Goal: Task Accomplishment & Management: Manage account settings

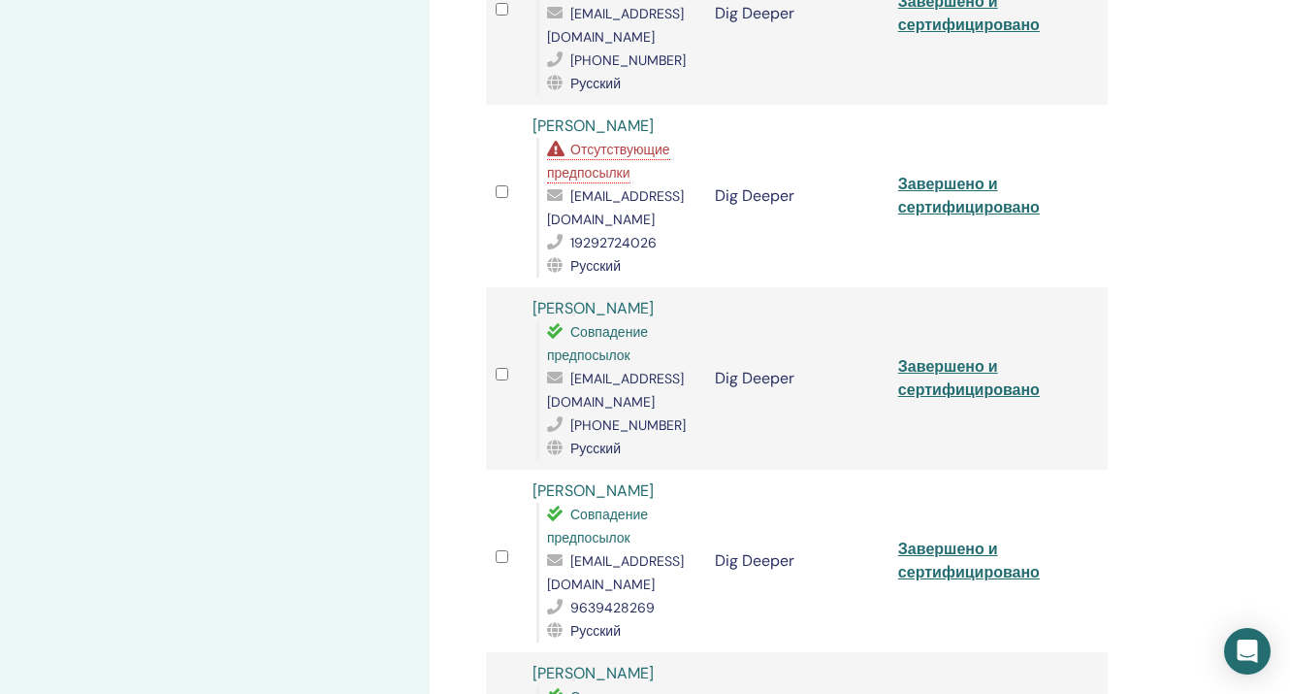
scroll to position [813, 0]
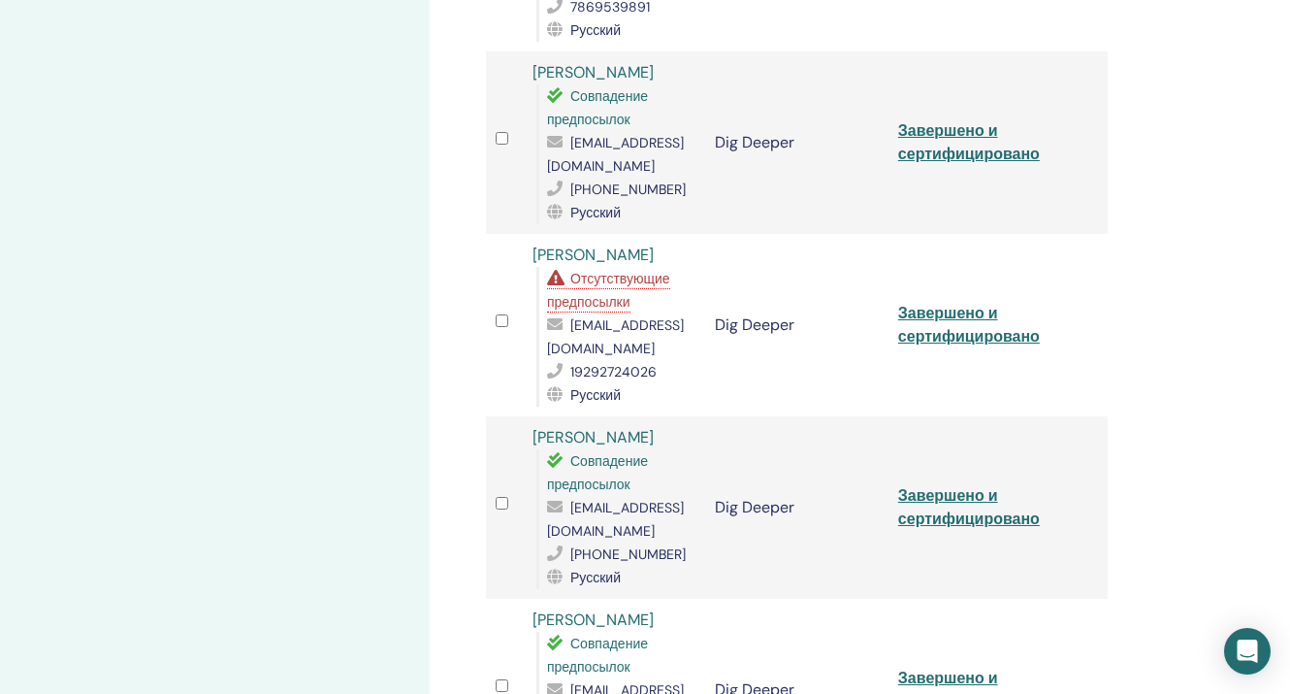
click at [619, 293] on span "Отсутствующие предпосылки" at bounding box center [608, 290] width 123 height 41
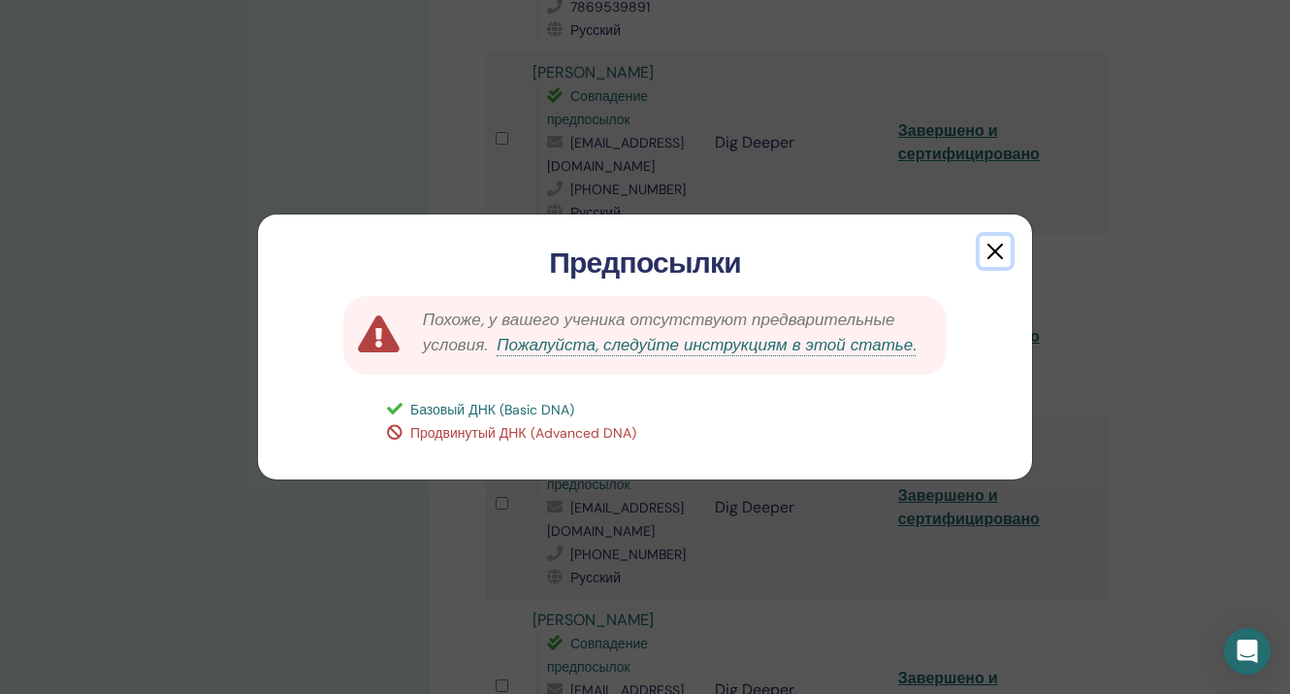
click at [996, 249] on button "button" at bounding box center [995, 251] width 31 height 31
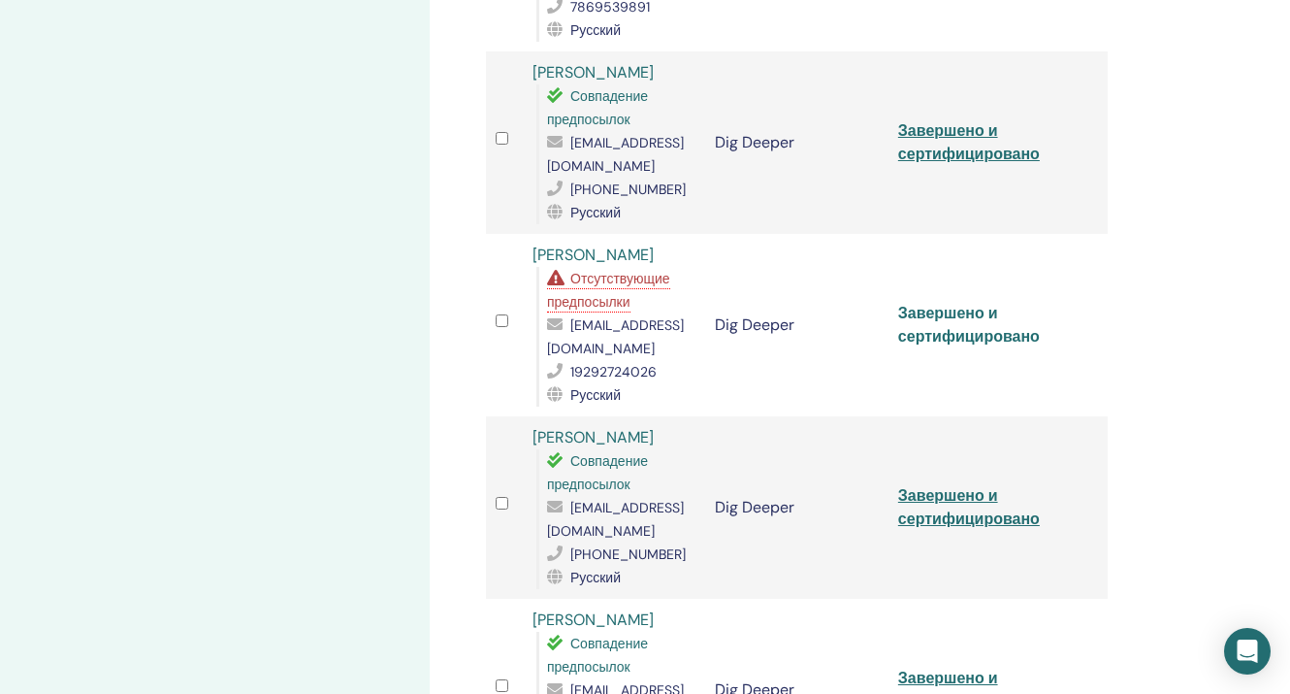
click at [937, 312] on link "Завершено и сертифицировано" at bounding box center [969, 325] width 142 height 44
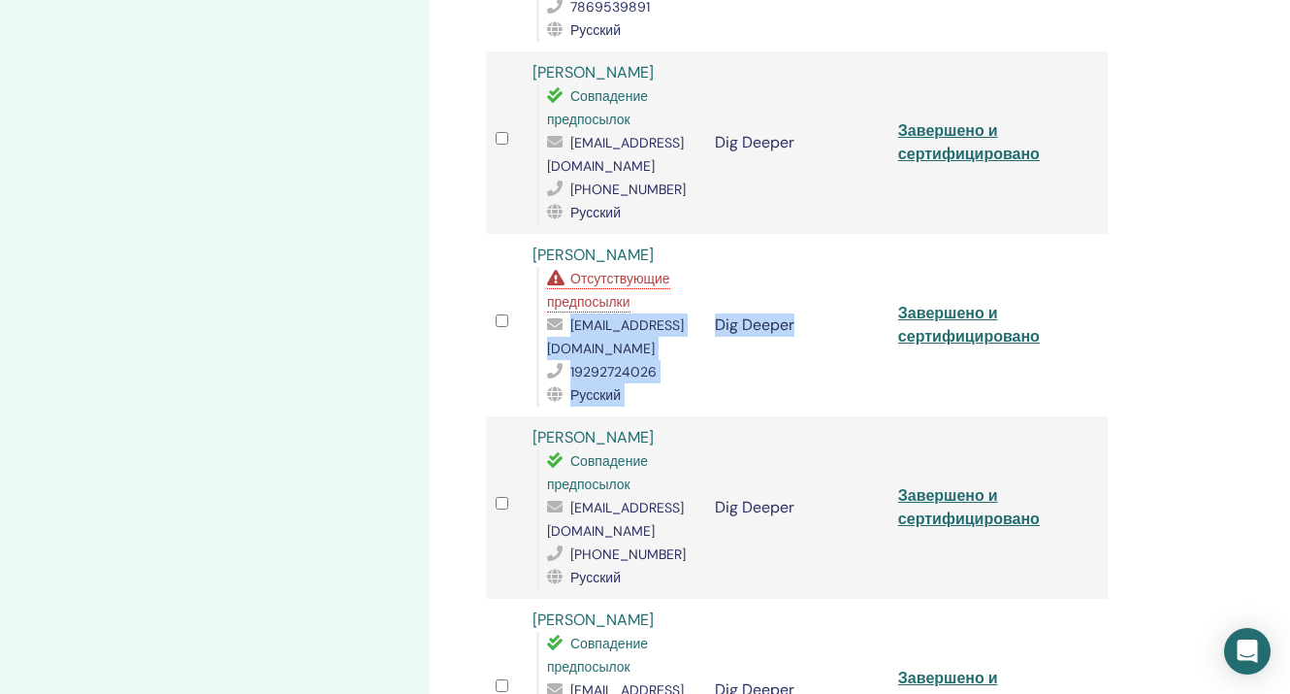
drag, startPoint x: 545, startPoint y: 344, endPoint x: 738, endPoint y: 344, distance: 193.0
click at [738, 344] on tr "Nadezhda Denisova Отсутствующие предпосылки nadya0705denis@gmail.com 1929272402…" at bounding box center [797, 325] width 622 height 182
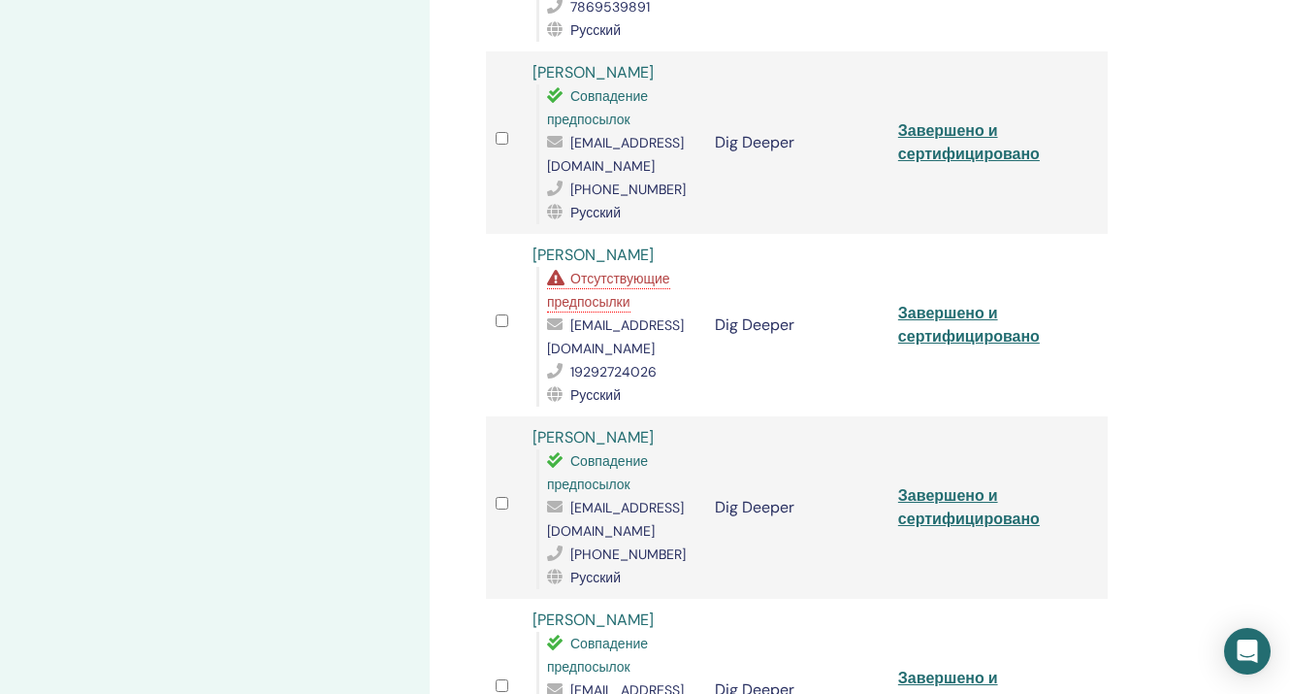
click at [738, 368] on td "Dig Deeper" at bounding box center [796, 325] width 182 height 182
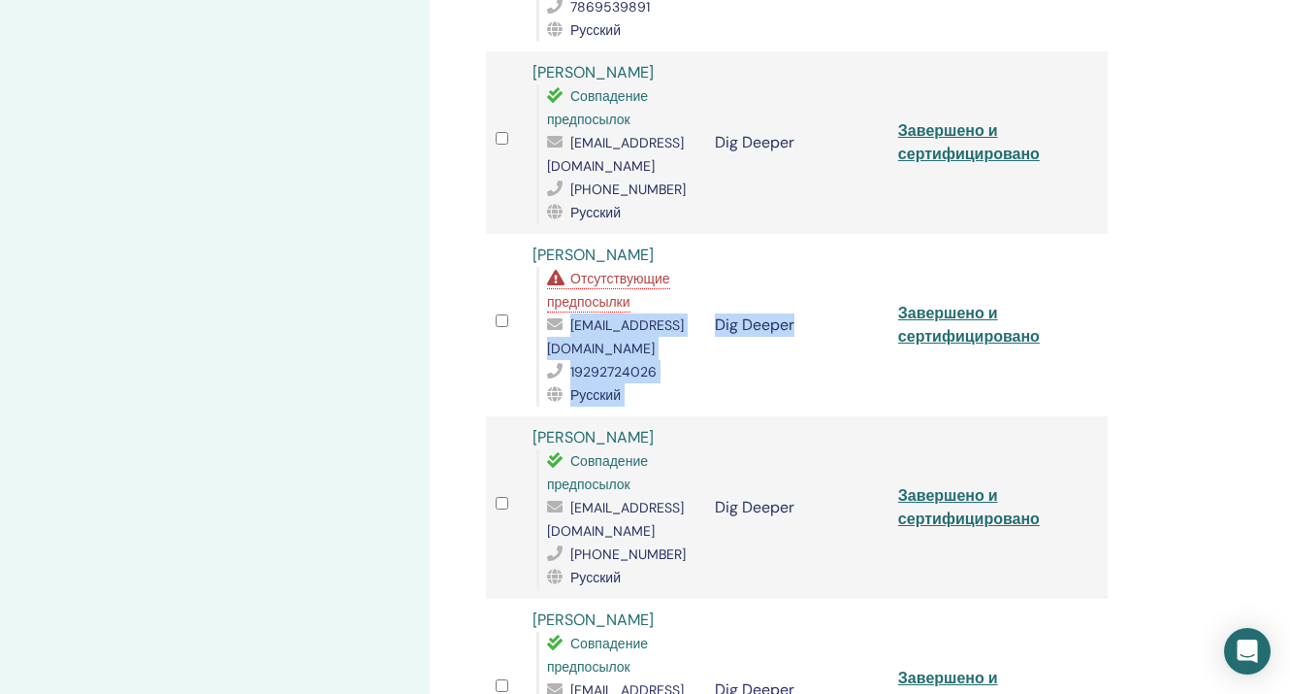
drag, startPoint x: 548, startPoint y: 343, endPoint x: 735, endPoint y: 357, distance: 187.7
click at [735, 357] on tr "Nadezhda Denisova Отсутствующие предпосылки nadya0705denis@gmail.com 1929272402…" at bounding box center [797, 325] width 622 height 182
click at [736, 357] on td "Dig Deeper" at bounding box center [796, 325] width 182 height 182
drag, startPoint x: 548, startPoint y: 344, endPoint x: 729, endPoint y: 355, distance: 181.7
click at [684, 355] on span "[EMAIL_ADDRESS][DOMAIN_NAME]" at bounding box center [615, 336] width 137 height 41
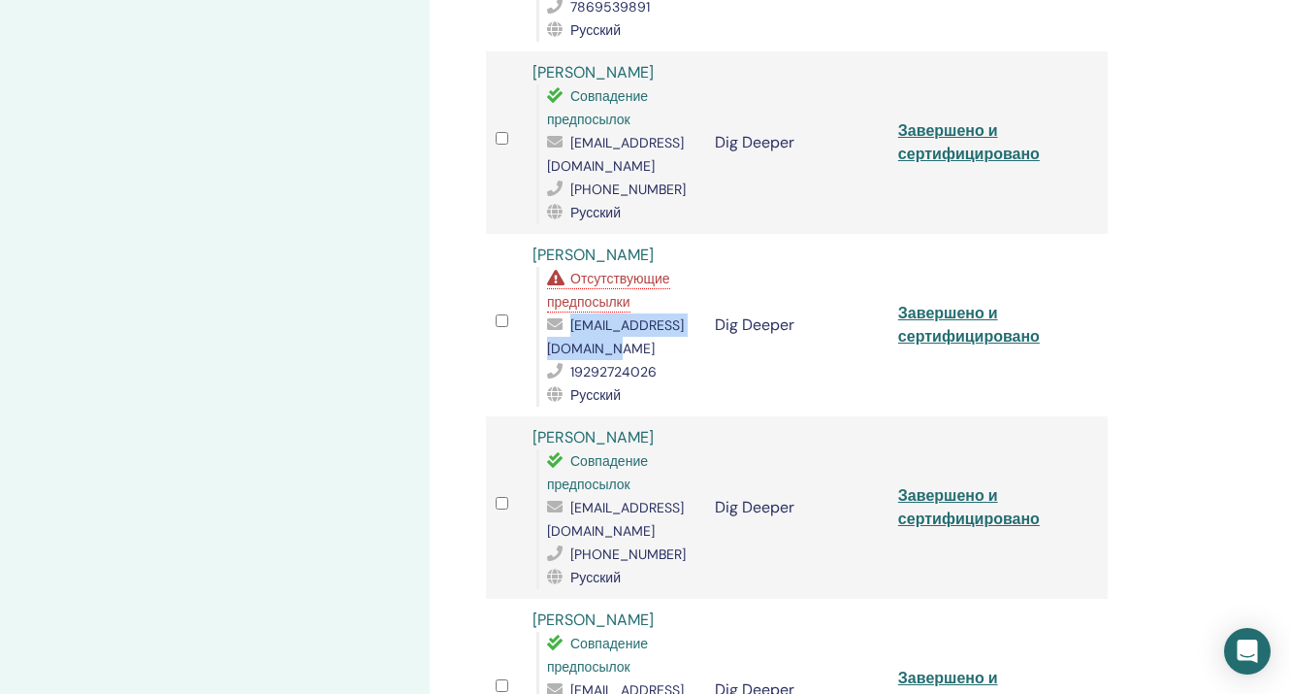
copy span "[EMAIL_ADDRESS][DOMAIN_NAME]"
